Goal: Submit feedback/report problem

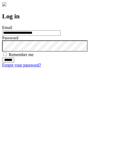
click at [14, 63] on input "******" at bounding box center [8, 59] width 12 height 5
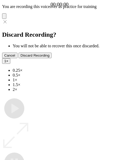
type input "**********"
